Goal: Transaction & Acquisition: Purchase product/service

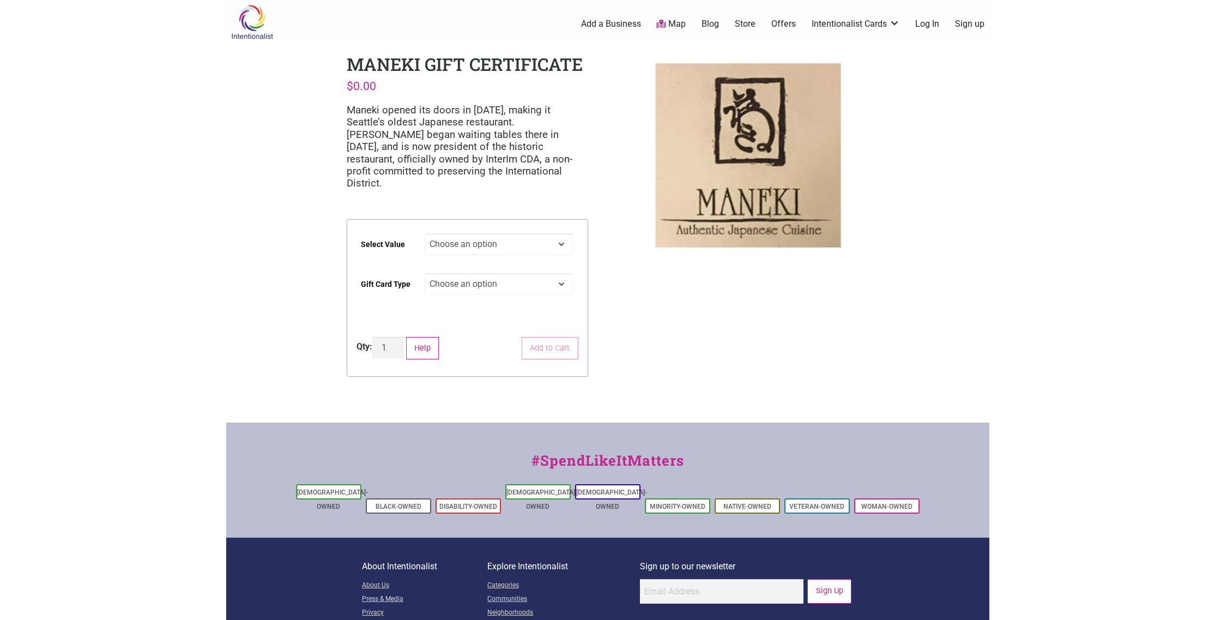
select select "Physical"
select select "$100"
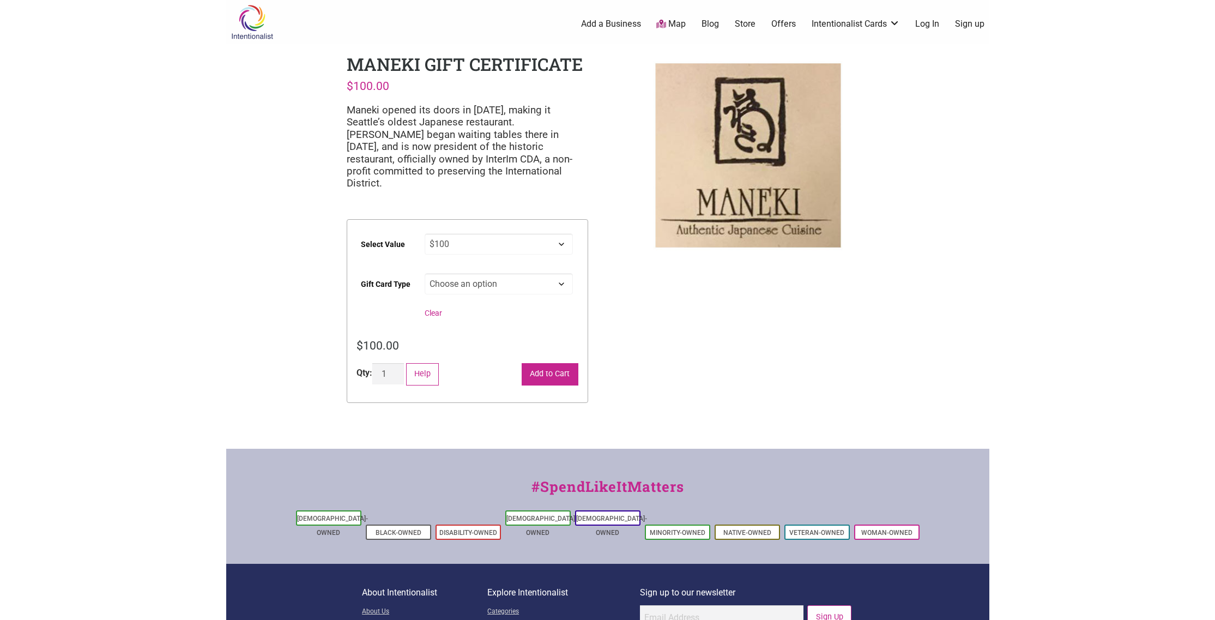
click at [545, 363] on button "Add to Cart" at bounding box center [550, 374] width 57 height 22
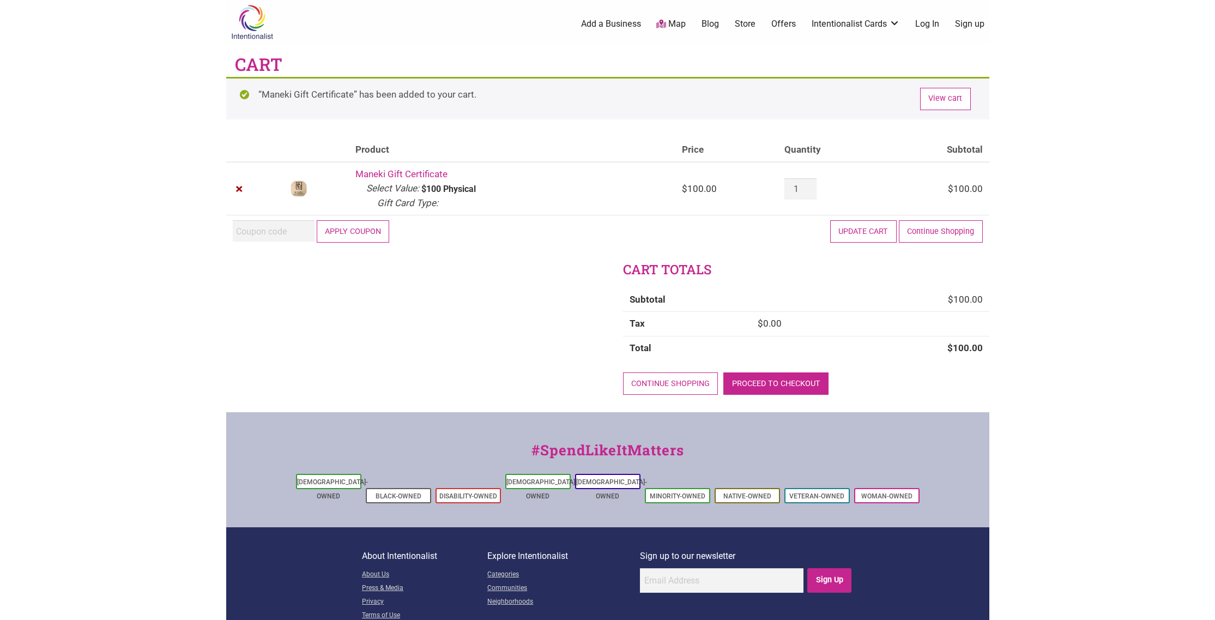
click at [764, 382] on link "Proceed to checkout" at bounding box center [775, 383] width 105 height 22
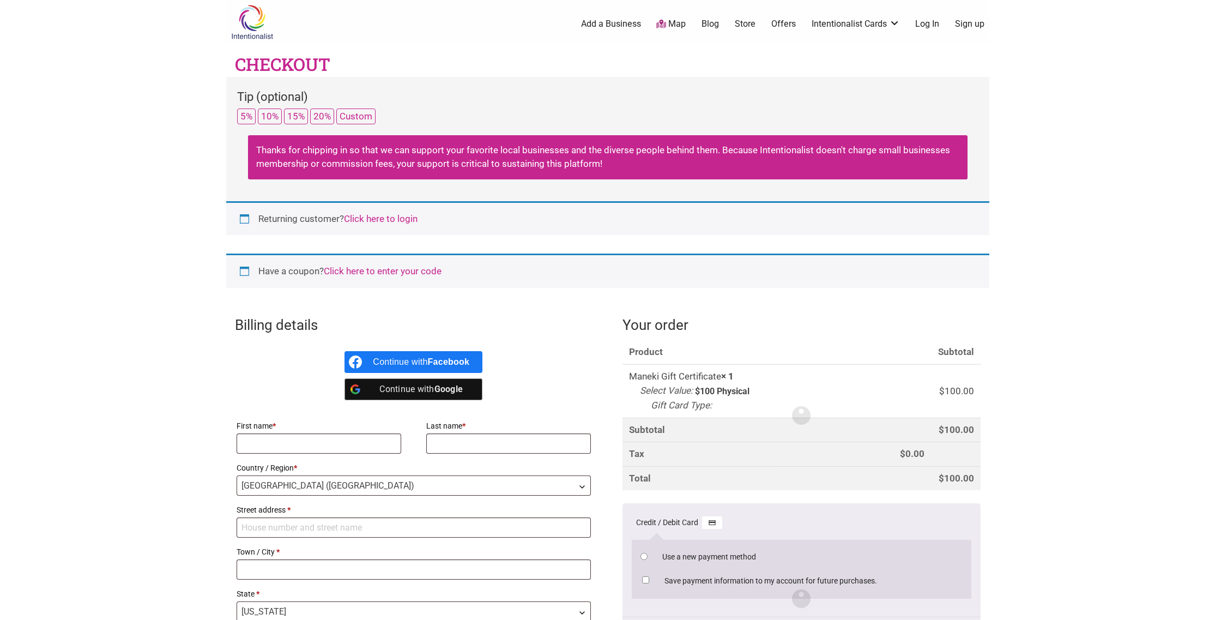
select select "WA"
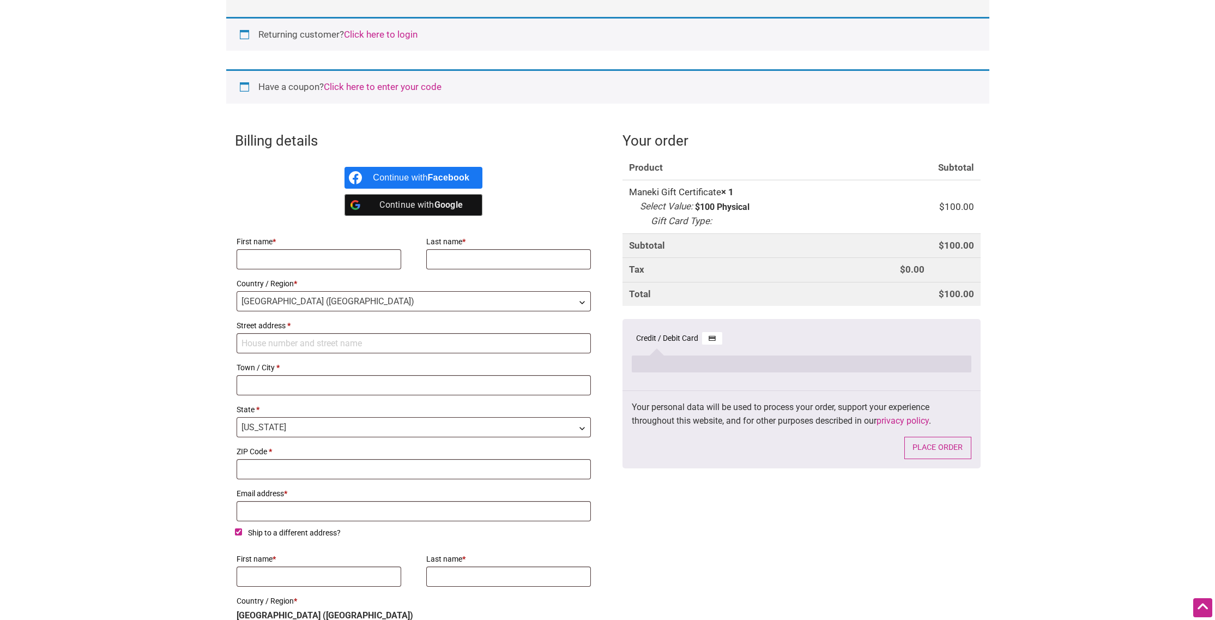
scroll to position [187, 0]
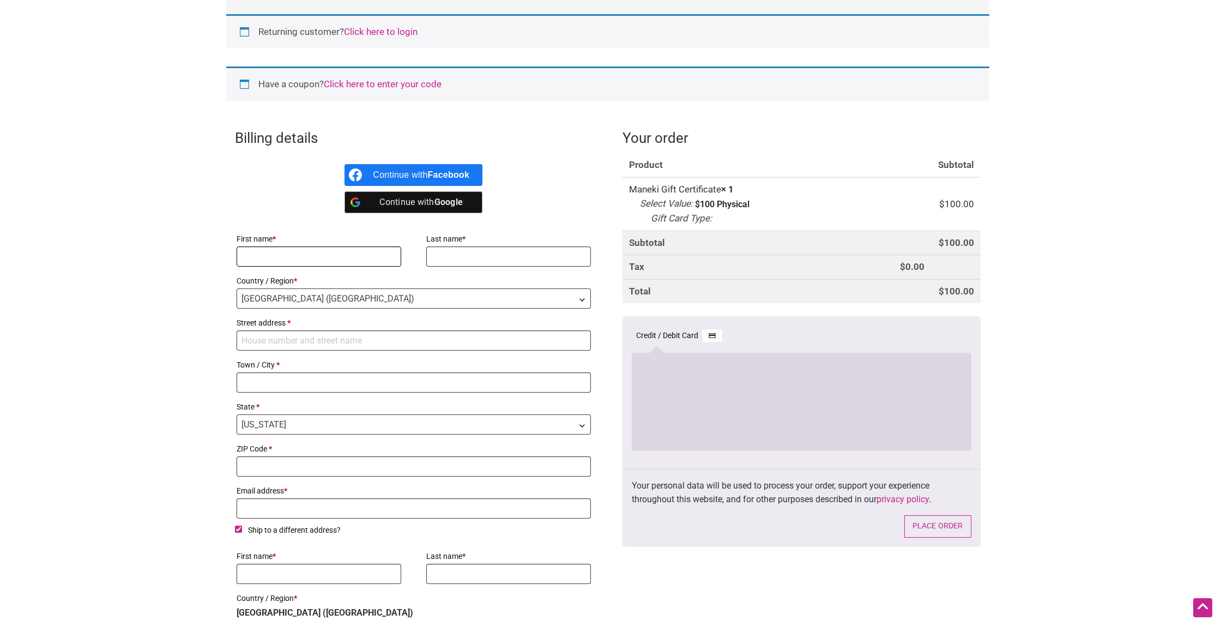
click at [261, 258] on input "First name *" at bounding box center [319, 256] width 165 height 20
type input "Laura"
click at [459, 258] on input "Last name *" at bounding box center [508, 256] width 165 height 20
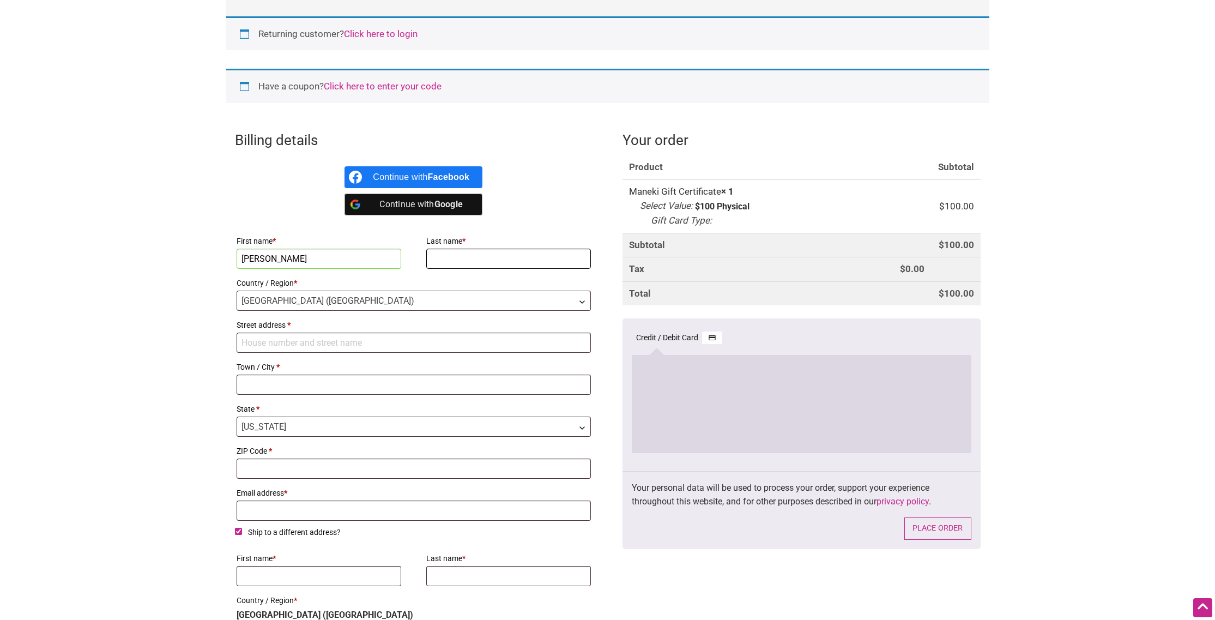
scroll to position [181, 0]
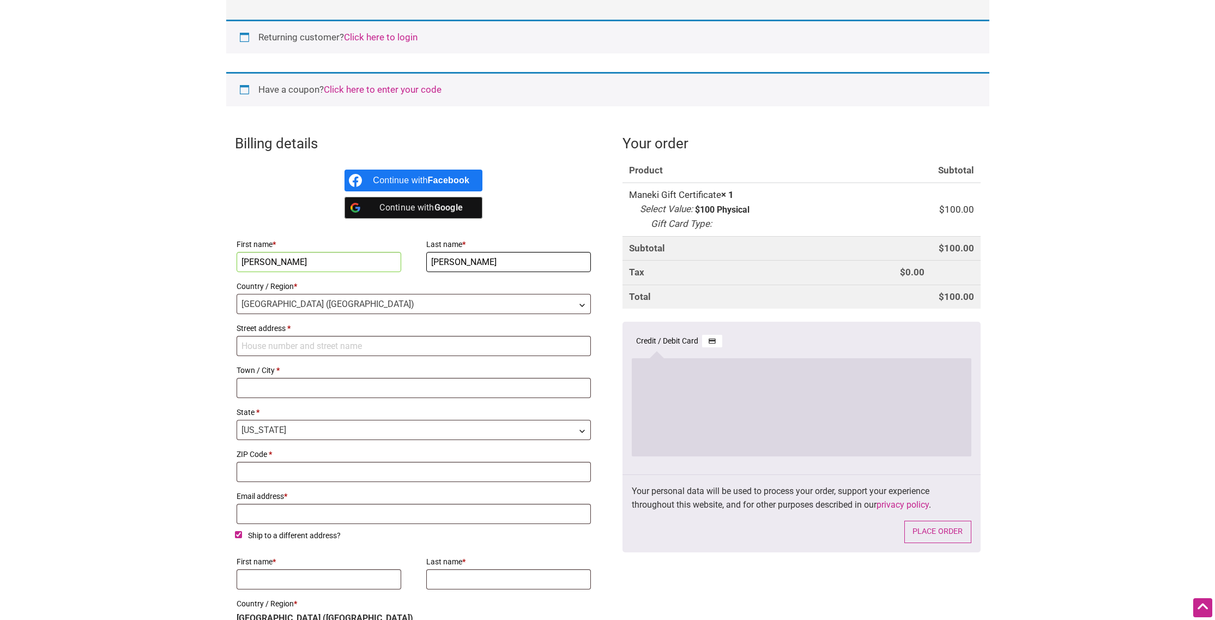
type input "Jagrowski"
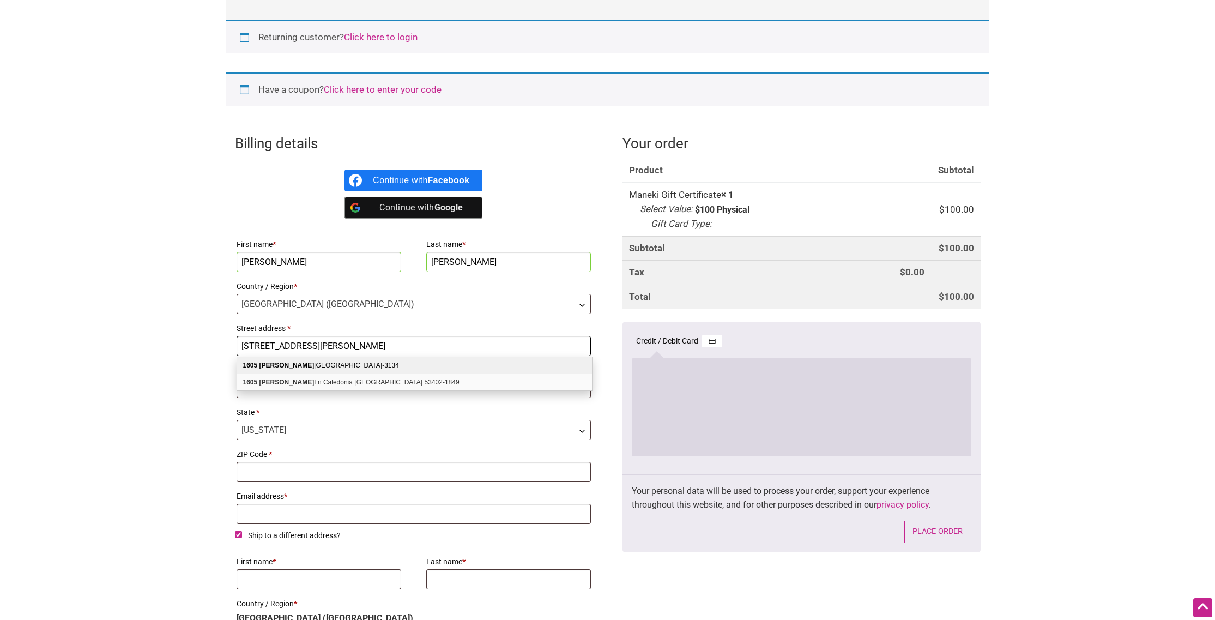
type input "NEWBERRY LANE"
type input "WHEATON"
select select "IL"
type input "60189"
type input "racharah@sbcglobal.net"
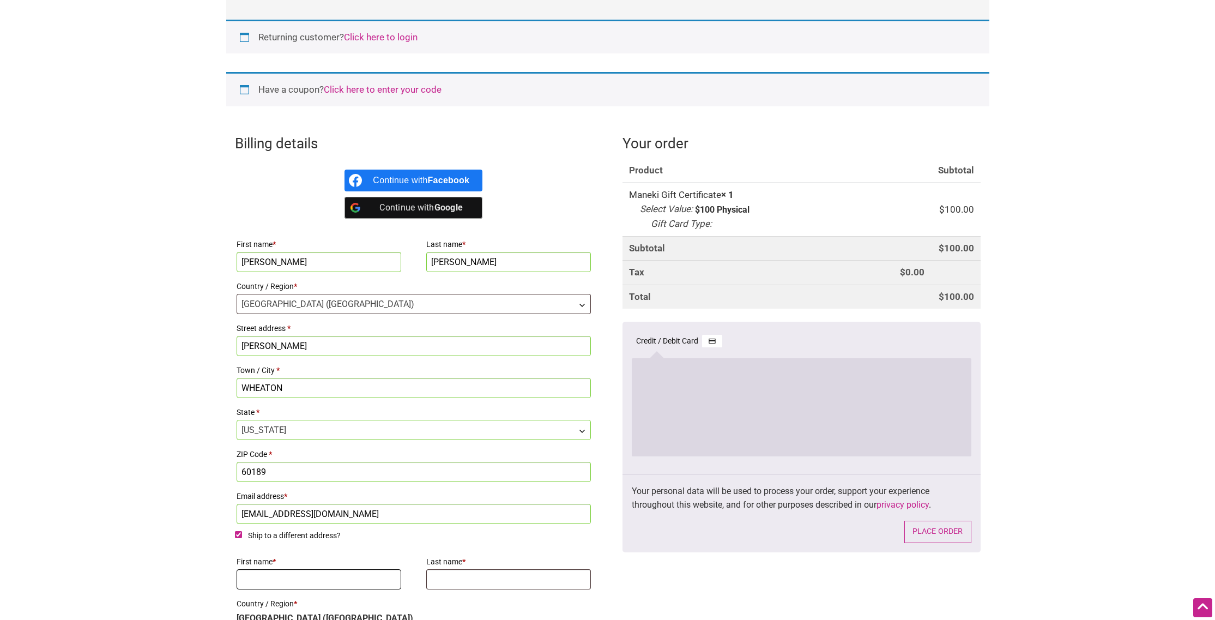
click at [265, 579] on input "First name *" at bounding box center [319, 579] width 165 height 20
type input "Sarah and Ryan"
click at [453, 583] on input "Last name *" at bounding box center [508, 579] width 165 height 20
type input "L"
type input "Kastilani"
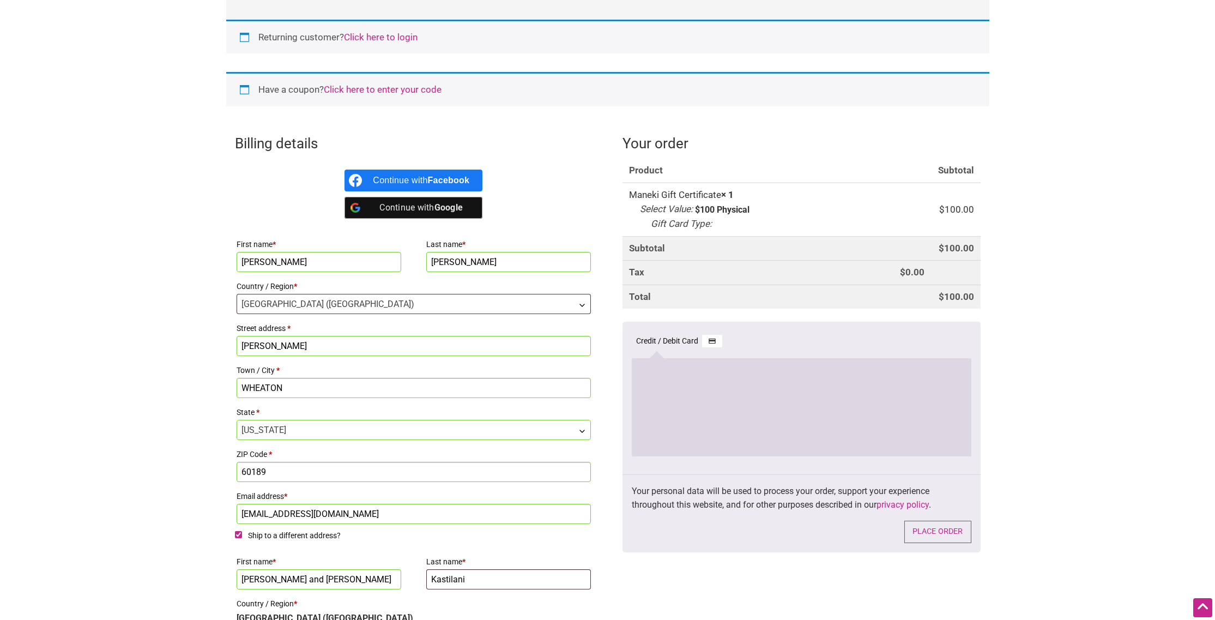
type input "7529"
type input "Seattle"
type input "98115"
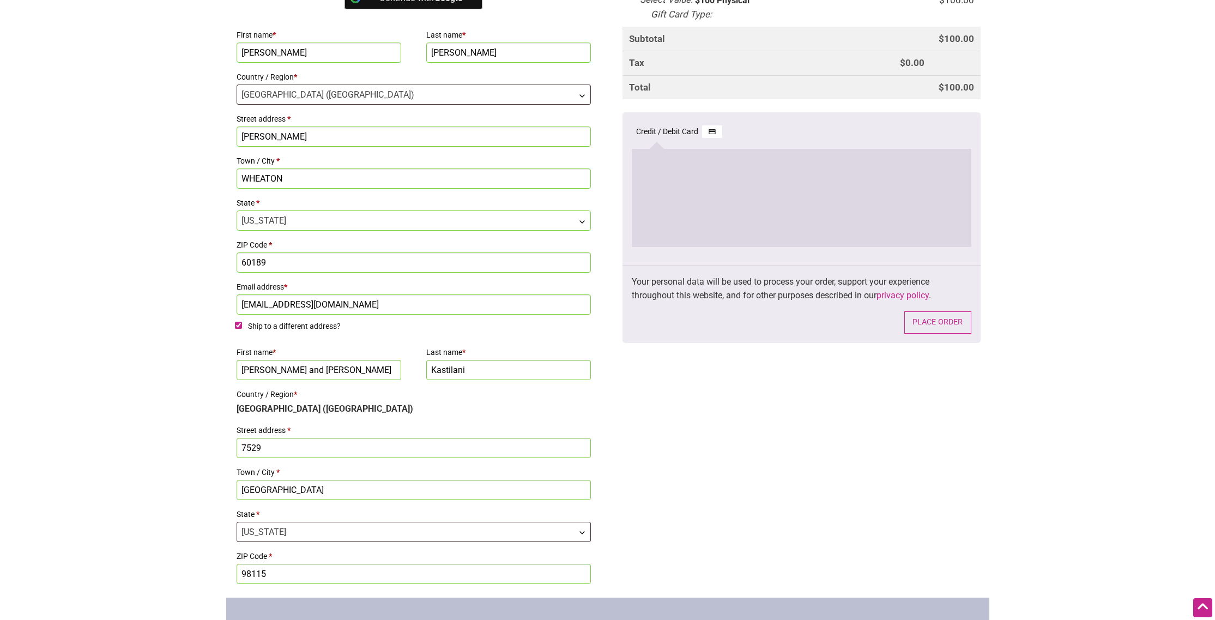
scroll to position [391, 0]
click at [264, 445] on input "7529" at bounding box center [414, 447] width 355 height 20
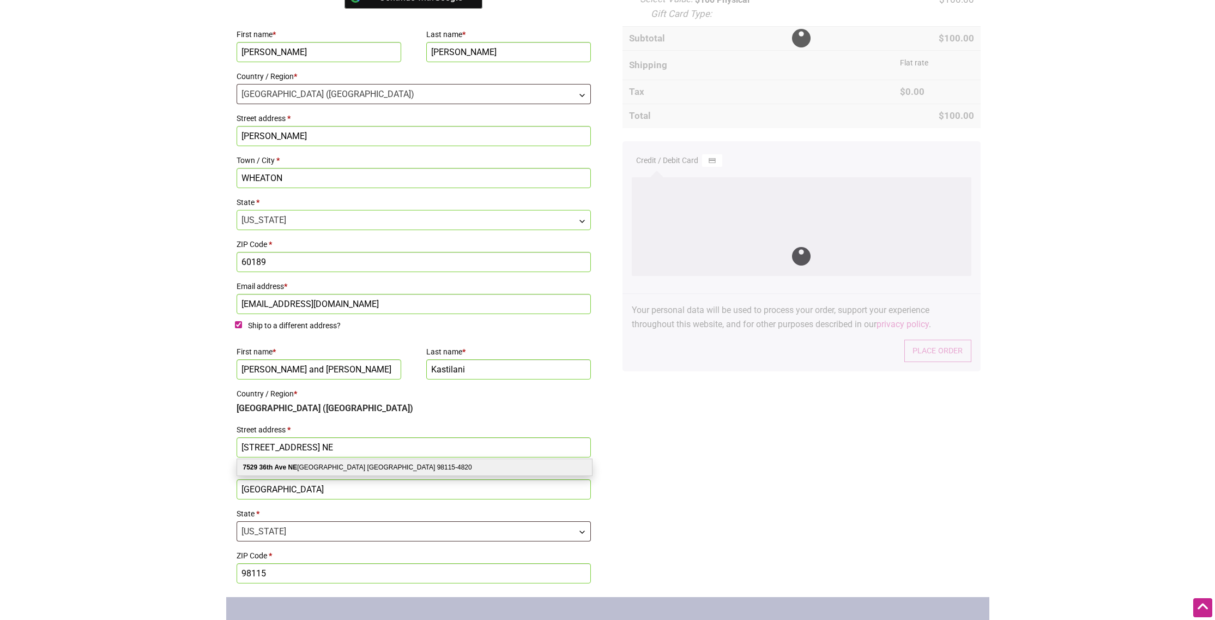
click at [274, 468] on div "7529 36th Ave NE Seattle WA 98115-4820" at bounding box center [414, 467] width 355 height 16
type input "7529 36th Ave NE"
type input "98115-4820"
select select "IL"
select select "WA"
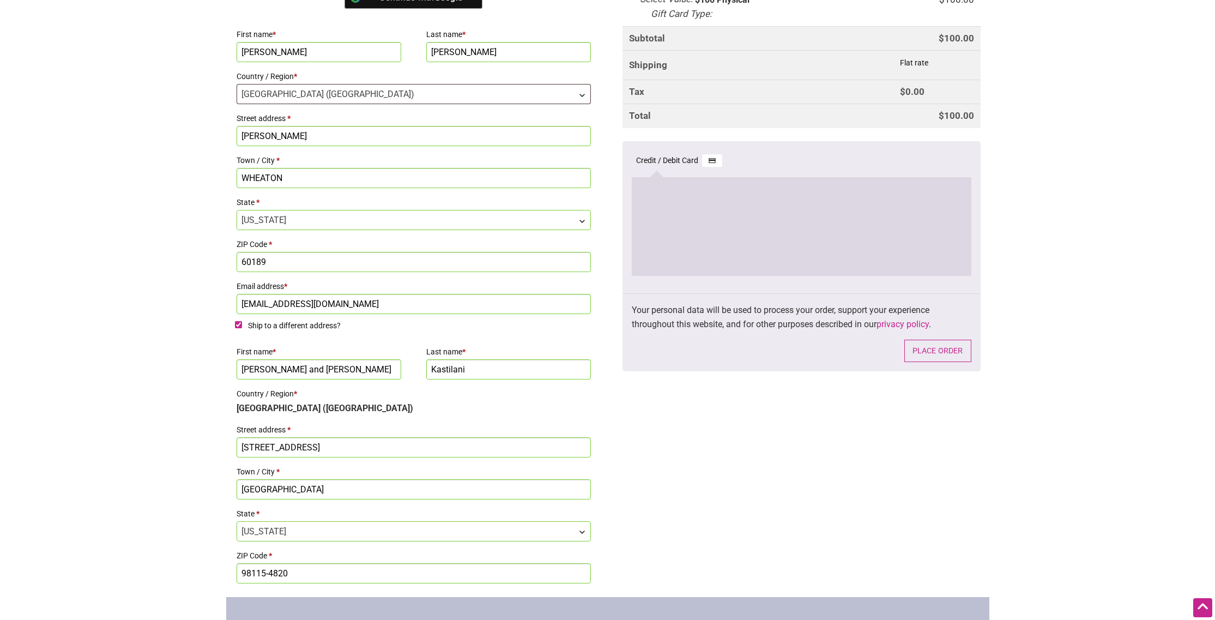
click at [290, 573] on input "98115-4820" at bounding box center [414, 573] width 355 height 20
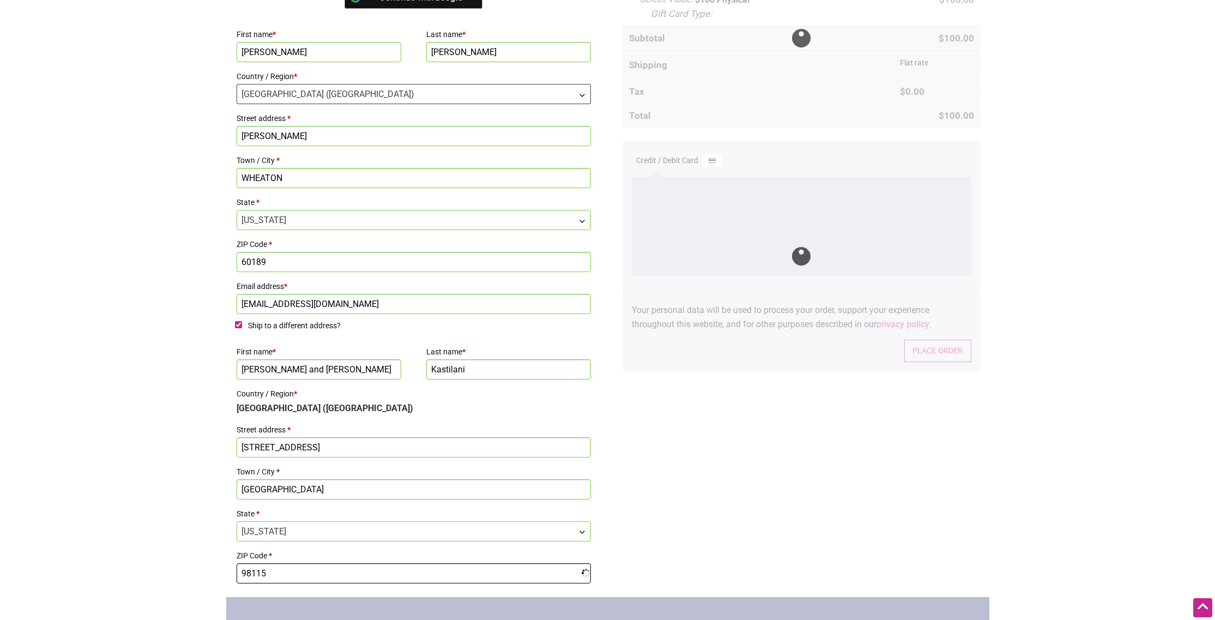
type input "98115"
click at [715, 488] on div "Billing details Continue with Facebook Continue with Google First name * Laura …" at bounding box center [607, 256] width 763 height 682
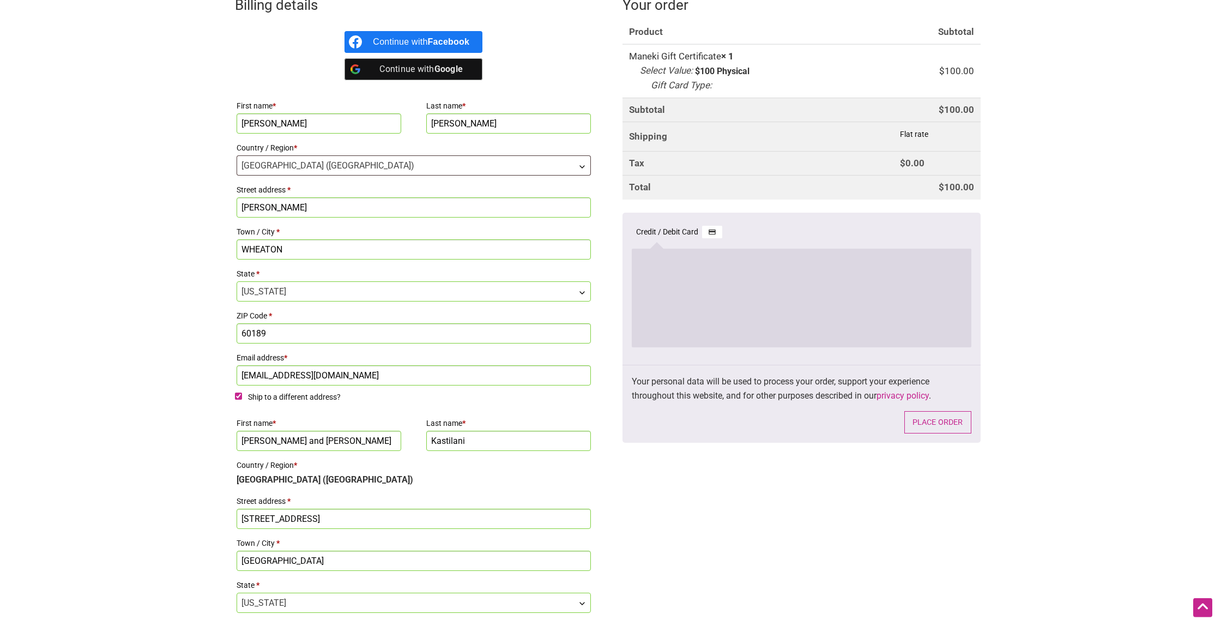
scroll to position [317, 0]
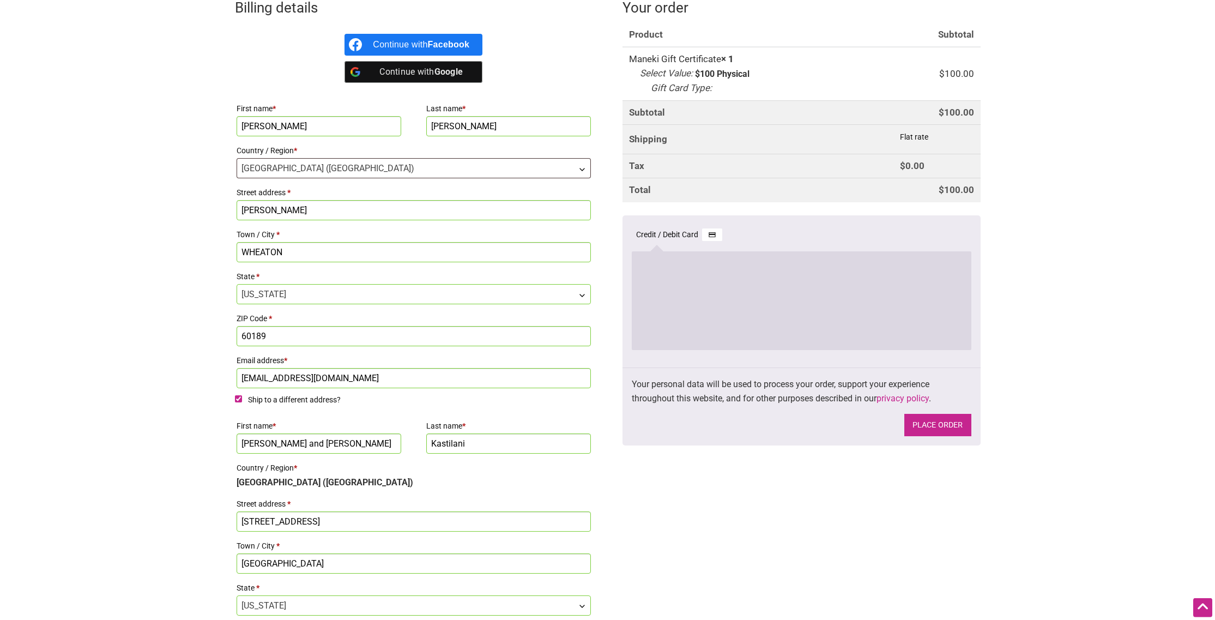
click at [938, 426] on button "Place order" at bounding box center [937, 425] width 67 height 22
